Goal: Task Accomplishment & Management: Manage account settings

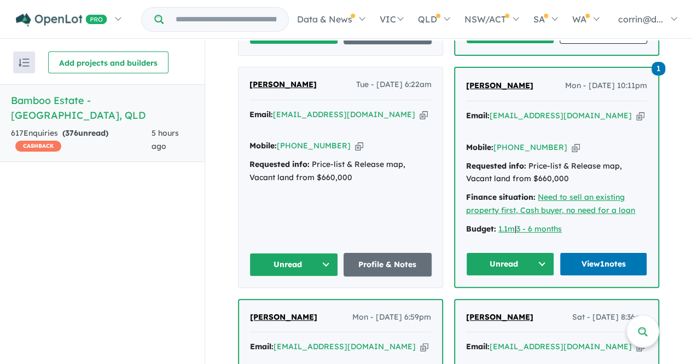
scroll to position [1482, 0]
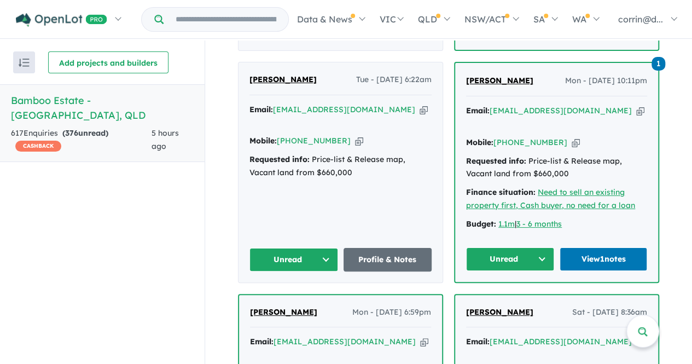
click at [315, 248] on button "Unread" at bounding box center [293, 260] width 89 height 24
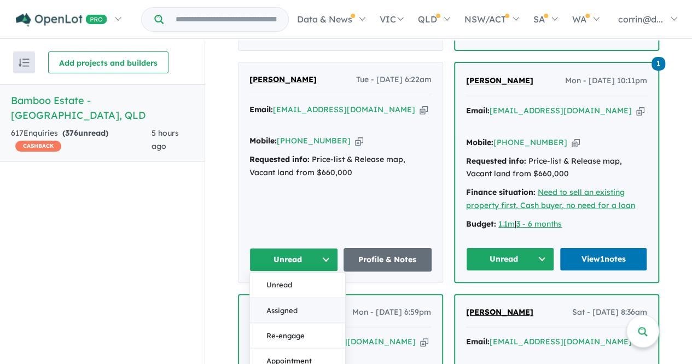
click at [302, 298] on button "Assigned" at bounding box center [297, 310] width 95 height 25
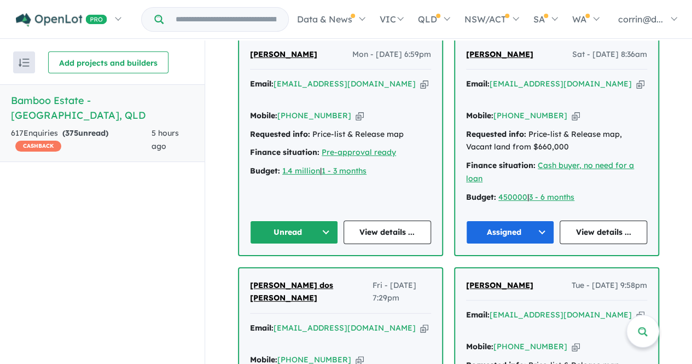
scroll to position [1749, 0]
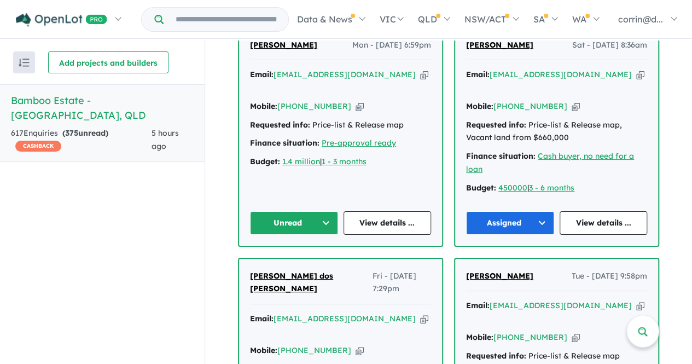
click at [324, 211] on button "Unread" at bounding box center [294, 223] width 88 height 24
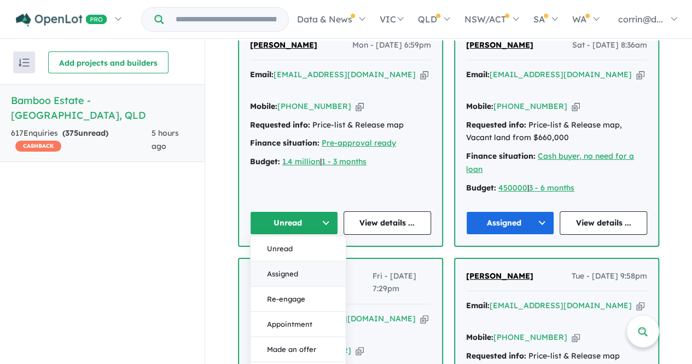
click at [307, 261] on button "Assigned" at bounding box center [298, 273] width 95 height 25
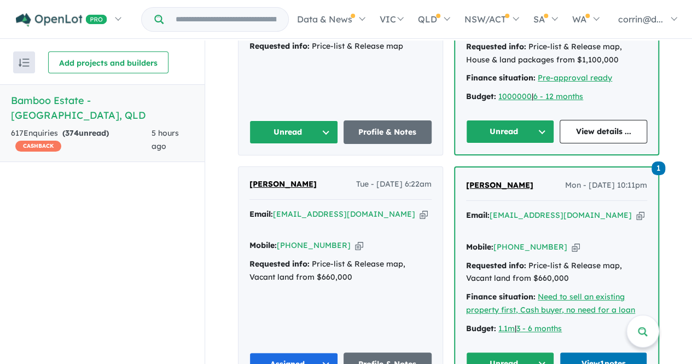
scroll to position [1377, 0]
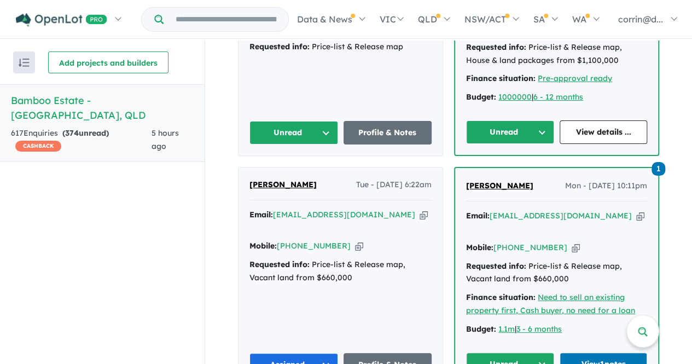
click at [525, 352] on button "Unread" at bounding box center [510, 364] width 88 height 24
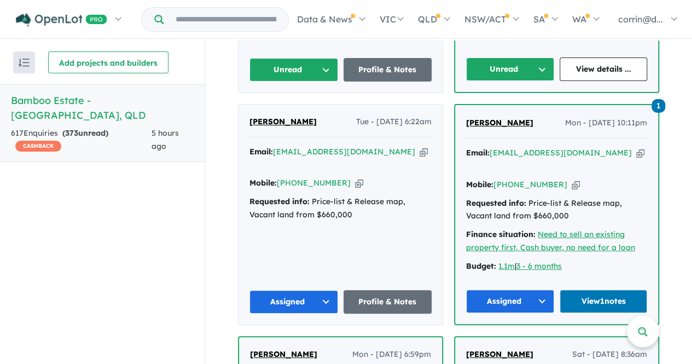
scroll to position [1441, 0]
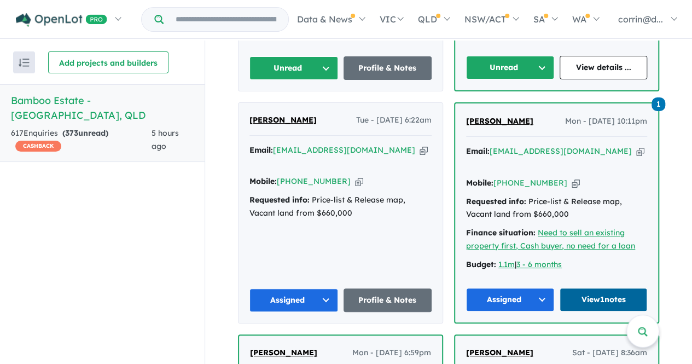
click at [606, 288] on link "View 1 notes" at bounding box center [604, 300] width 88 height 24
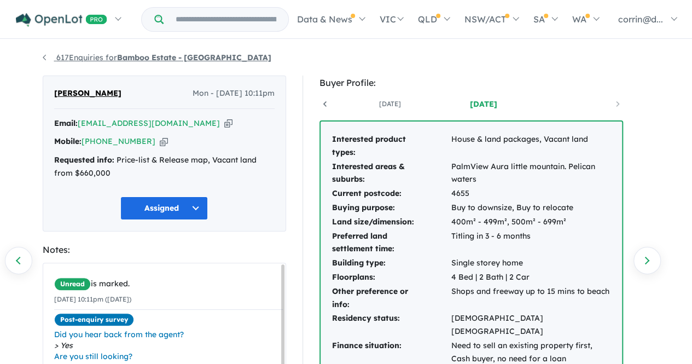
click at [46, 56] on link "617 Enquiries for Bamboo Estate - Palmwoods" at bounding box center [157, 58] width 229 height 10
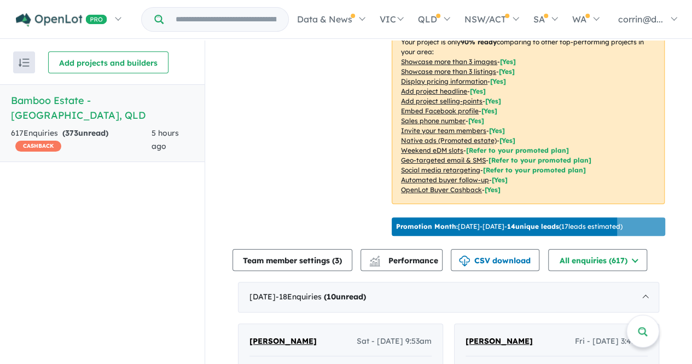
scroll to position [357, 0]
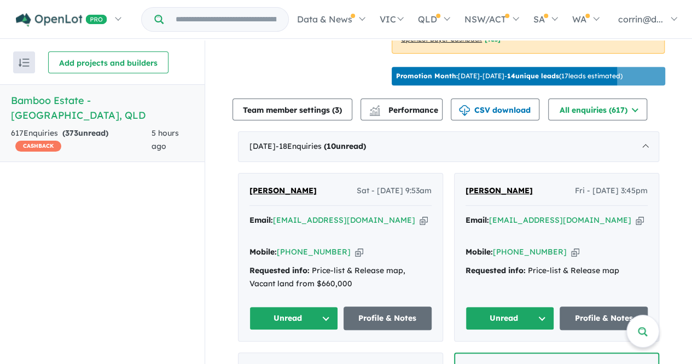
click at [310, 306] on button "Unread" at bounding box center [293, 318] width 89 height 24
click at [297, 357] on button "Assigned" at bounding box center [297, 369] width 95 height 25
click at [543, 306] on button "Unread" at bounding box center [510, 318] width 89 height 24
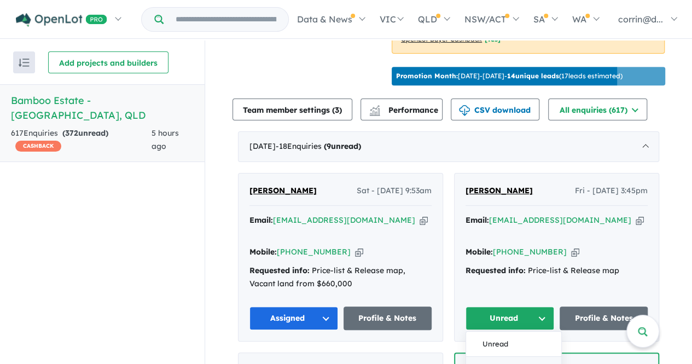
click at [518, 357] on button "Assigned" at bounding box center [513, 369] width 95 height 25
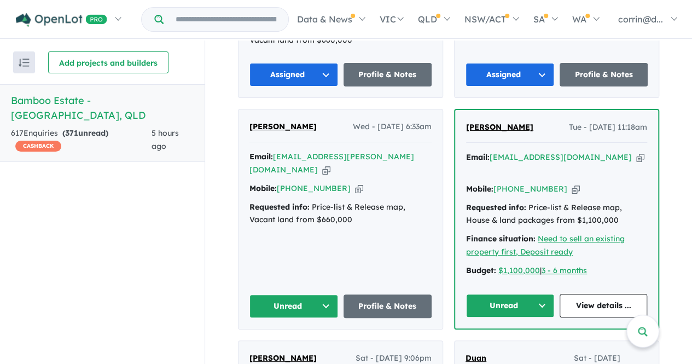
scroll to position [605, 0]
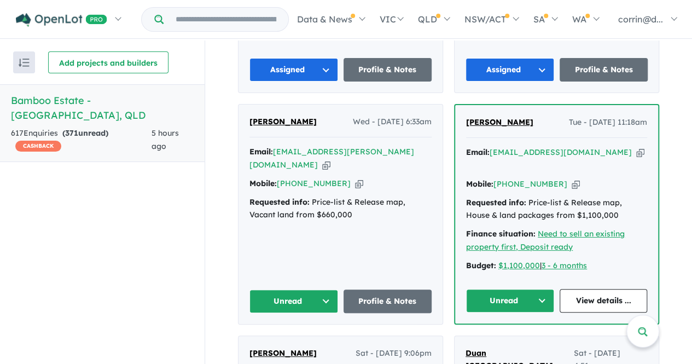
click at [320, 289] on button "Unread" at bounding box center [293, 301] width 89 height 24
click at [297, 339] on button "Assigned" at bounding box center [297, 351] width 95 height 25
click at [542, 289] on button "Unread" at bounding box center [510, 301] width 88 height 24
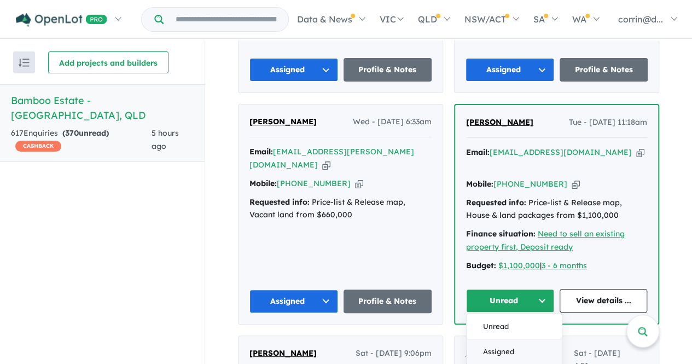
click at [526, 339] on button "Assigned" at bounding box center [514, 351] width 95 height 25
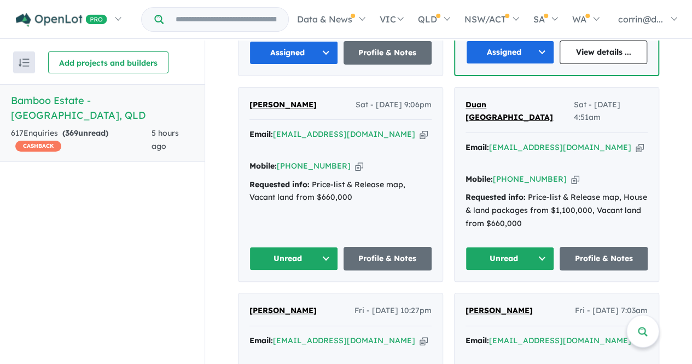
scroll to position [848, 0]
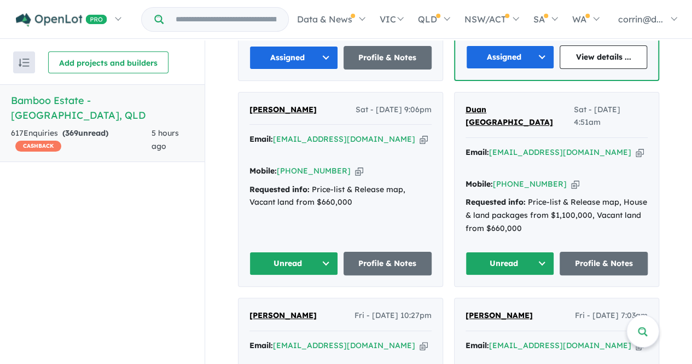
click at [319, 252] on button "Unread" at bounding box center [293, 264] width 89 height 24
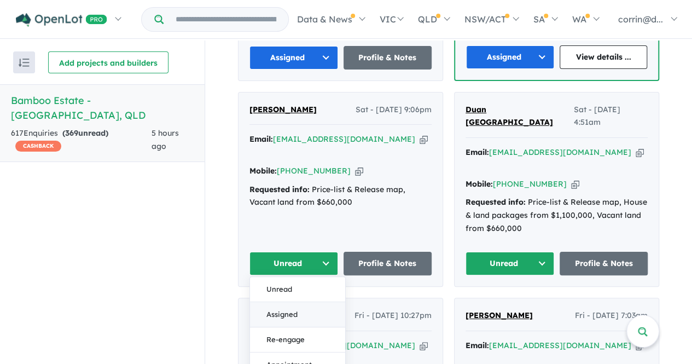
click at [296, 302] on button "Assigned" at bounding box center [297, 314] width 95 height 25
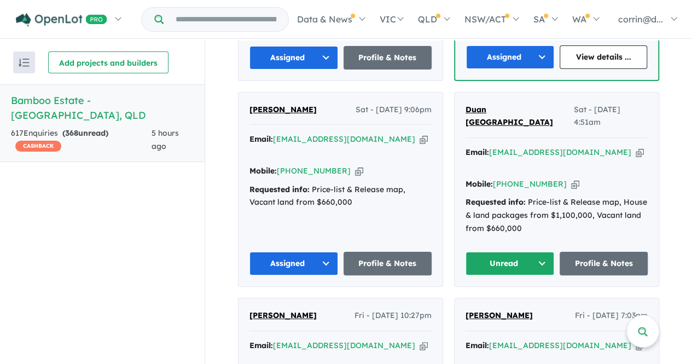
click at [534, 252] on button "Unread" at bounding box center [510, 264] width 89 height 24
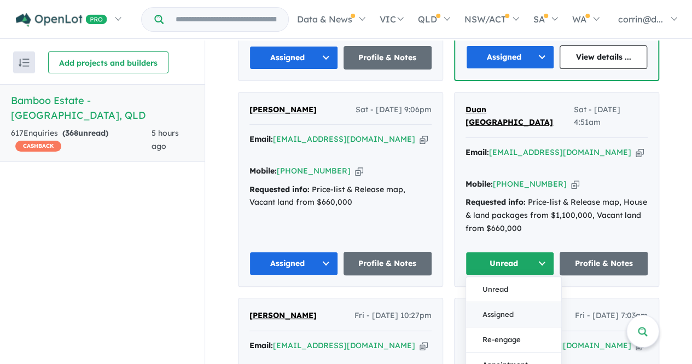
click at [508, 302] on button "Assigned" at bounding box center [513, 314] width 95 height 25
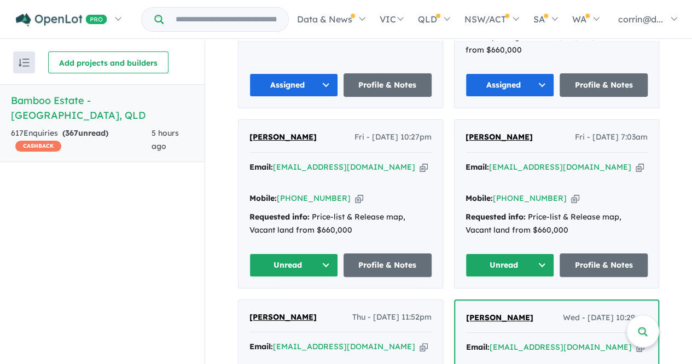
scroll to position [1045, 0]
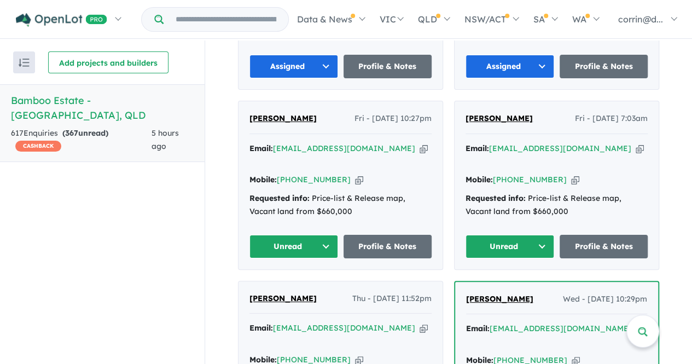
click at [528, 235] on button "Unread" at bounding box center [510, 247] width 89 height 24
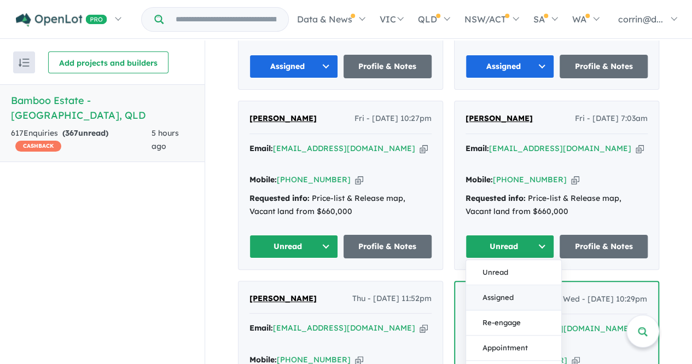
click at [509, 284] on button "Assigned" at bounding box center [513, 296] width 95 height 25
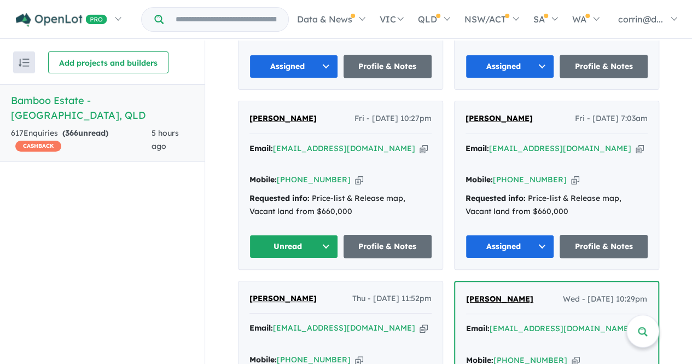
click at [320, 235] on button "Unread" at bounding box center [293, 247] width 89 height 24
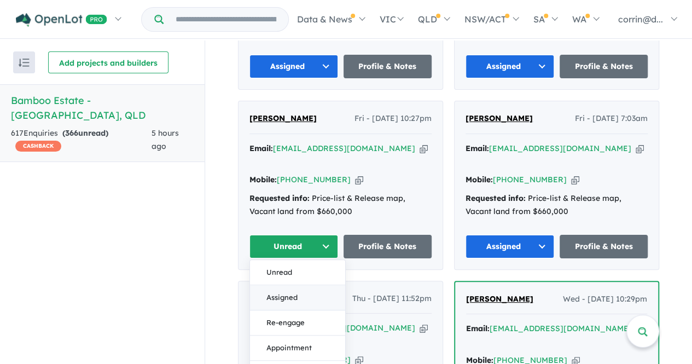
click at [313, 284] on button "Assigned" at bounding box center [297, 296] width 95 height 25
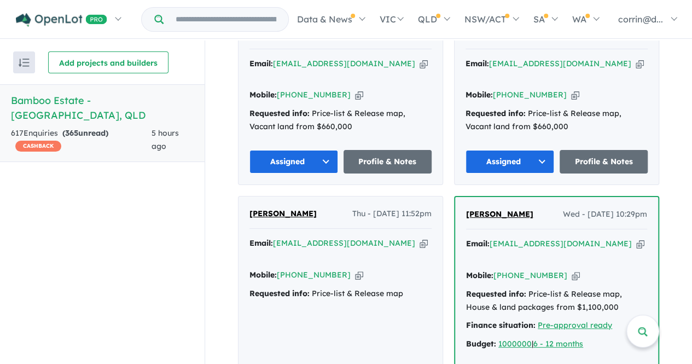
scroll to position [1135, 0]
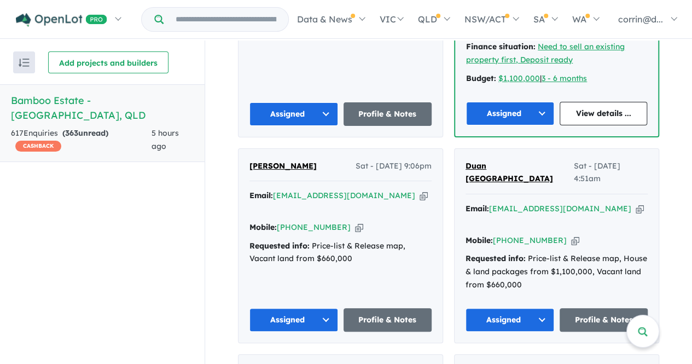
scroll to position [474, 0]
